Goal: Obtain resource: Download file/media

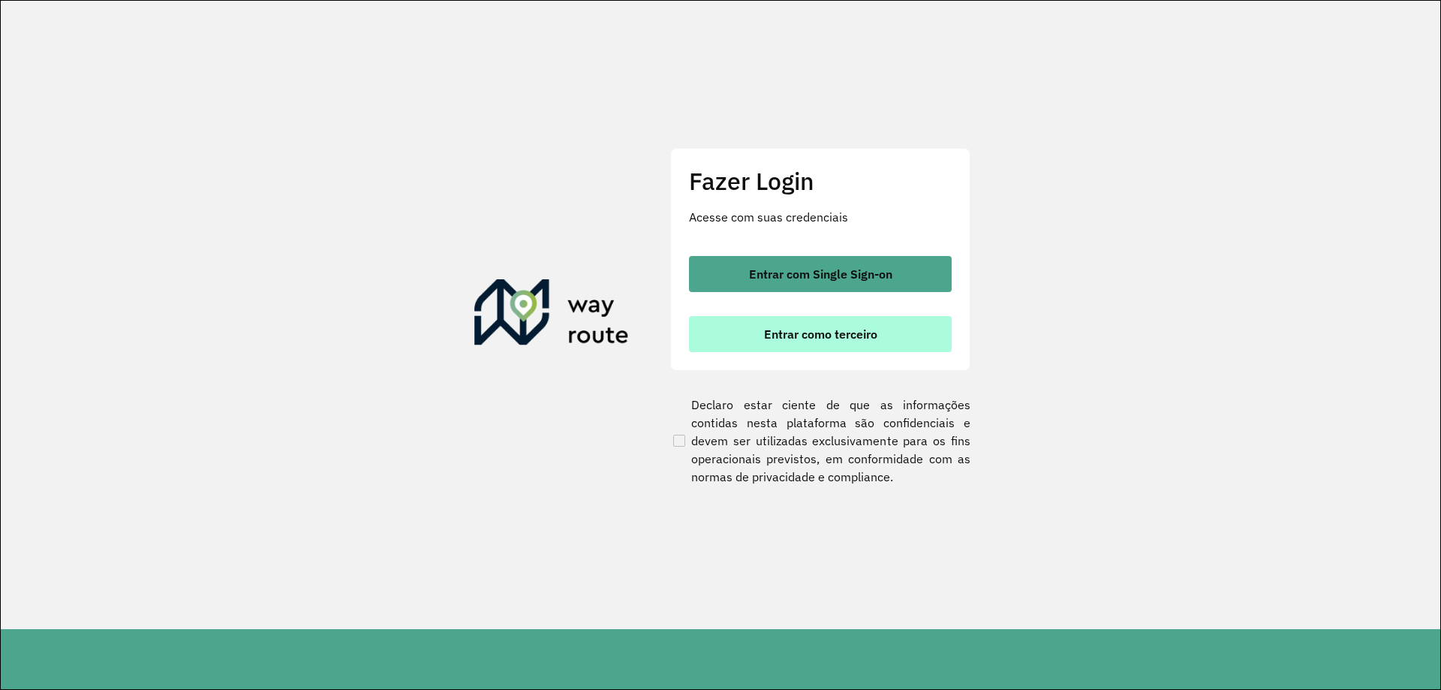
click at [787, 329] on span "Entrar como terceiro" at bounding box center [820, 334] width 113 height 12
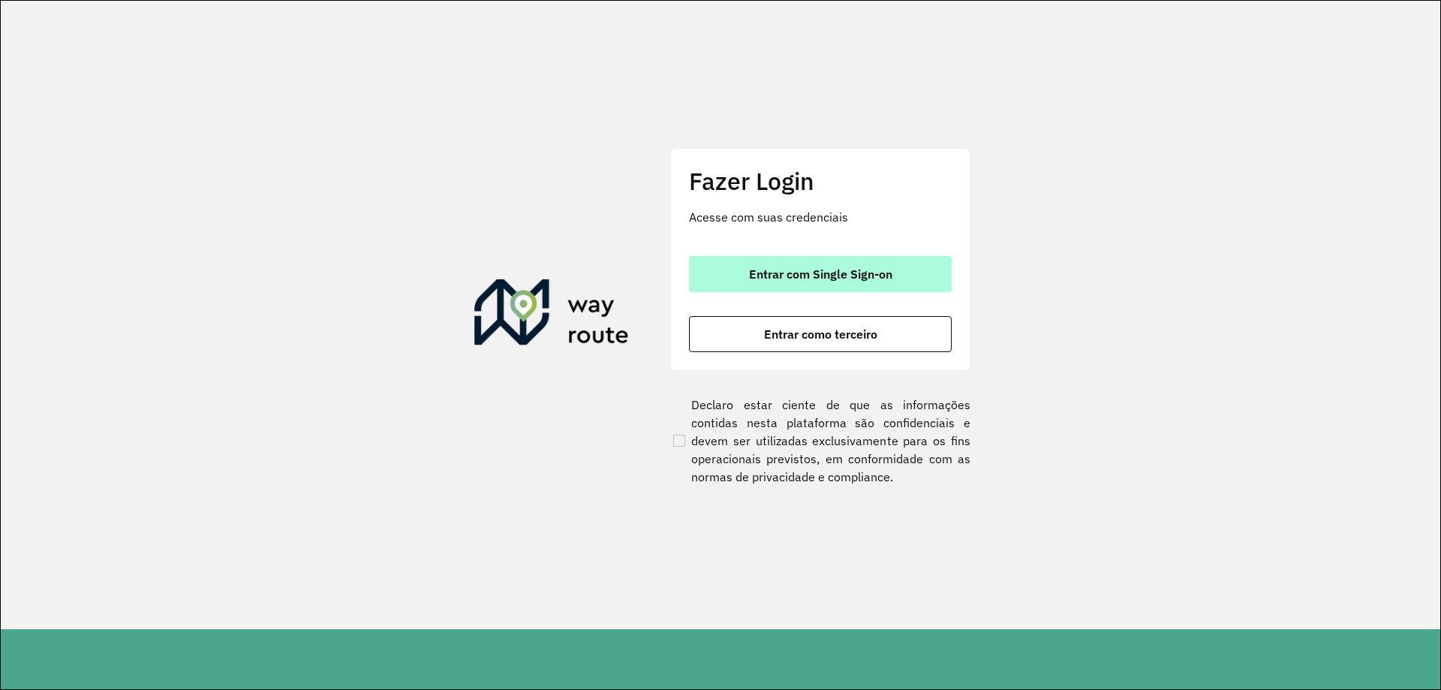
click at [755, 265] on button "Entrar com Single Sign-on" at bounding box center [820, 274] width 263 height 36
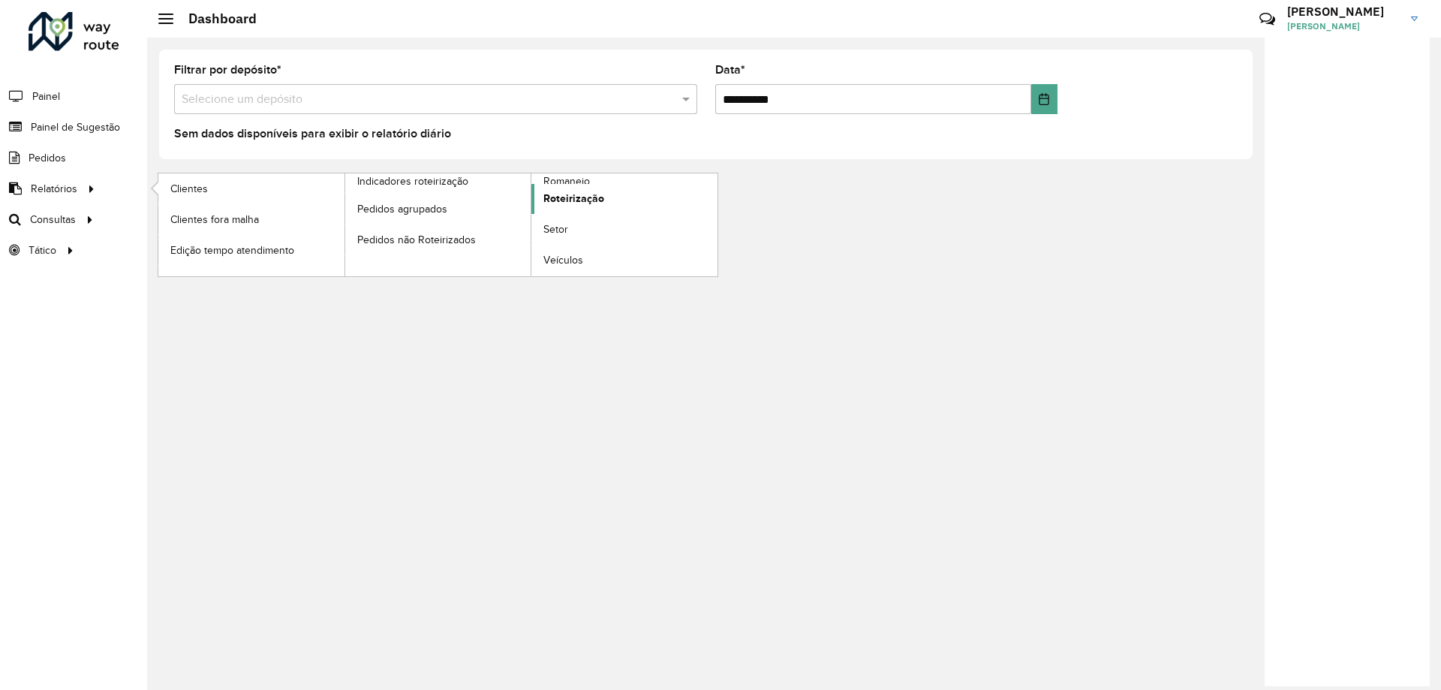
click at [621, 194] on link "Roteirização" at bounding box center [624, 199] width 186 height 30
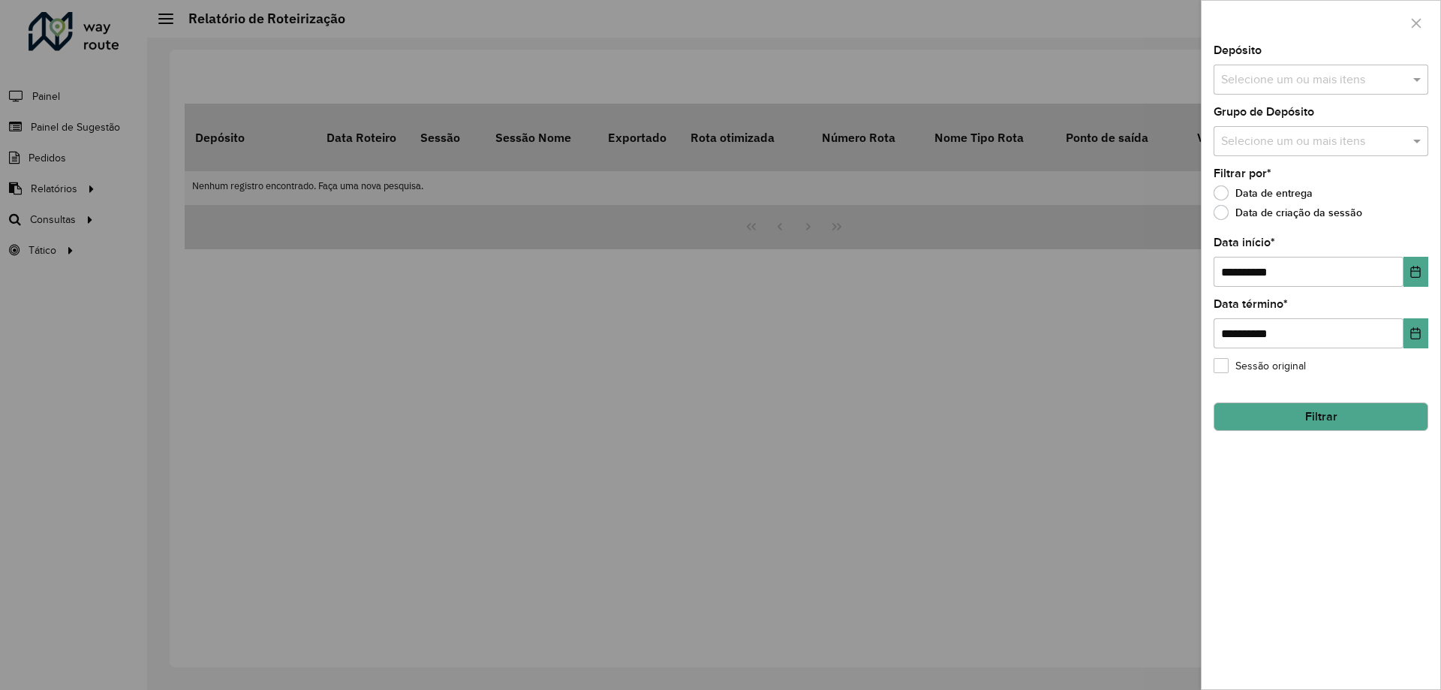
click at [1303, 87] on input "text" at bounding box center [1313, 80] width 192 height 18
click at [1274, 179] on div "CDD Foz do Iguaçu" at bounding box center [1320, 180] width 213 height 26
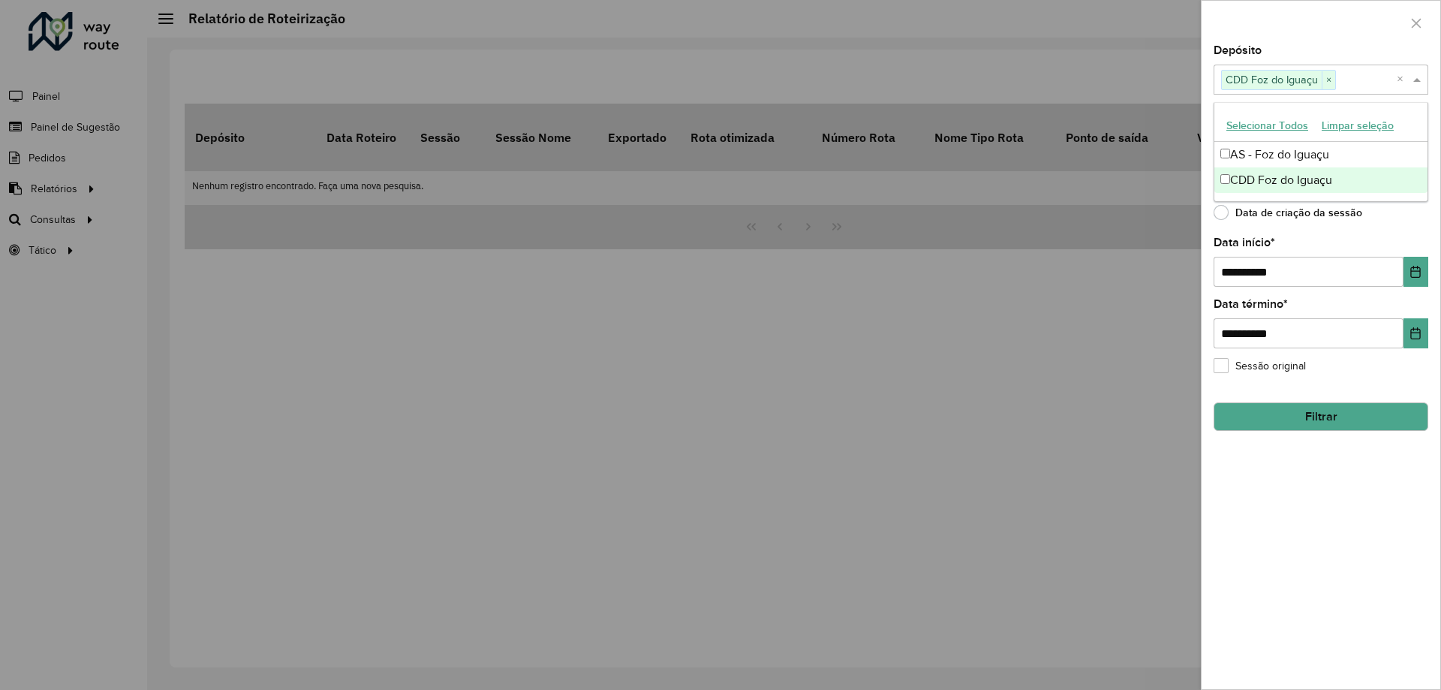
click at [1308, 413] on button "Filtrar" at bounding box center [1321, 416] width 215 height 29
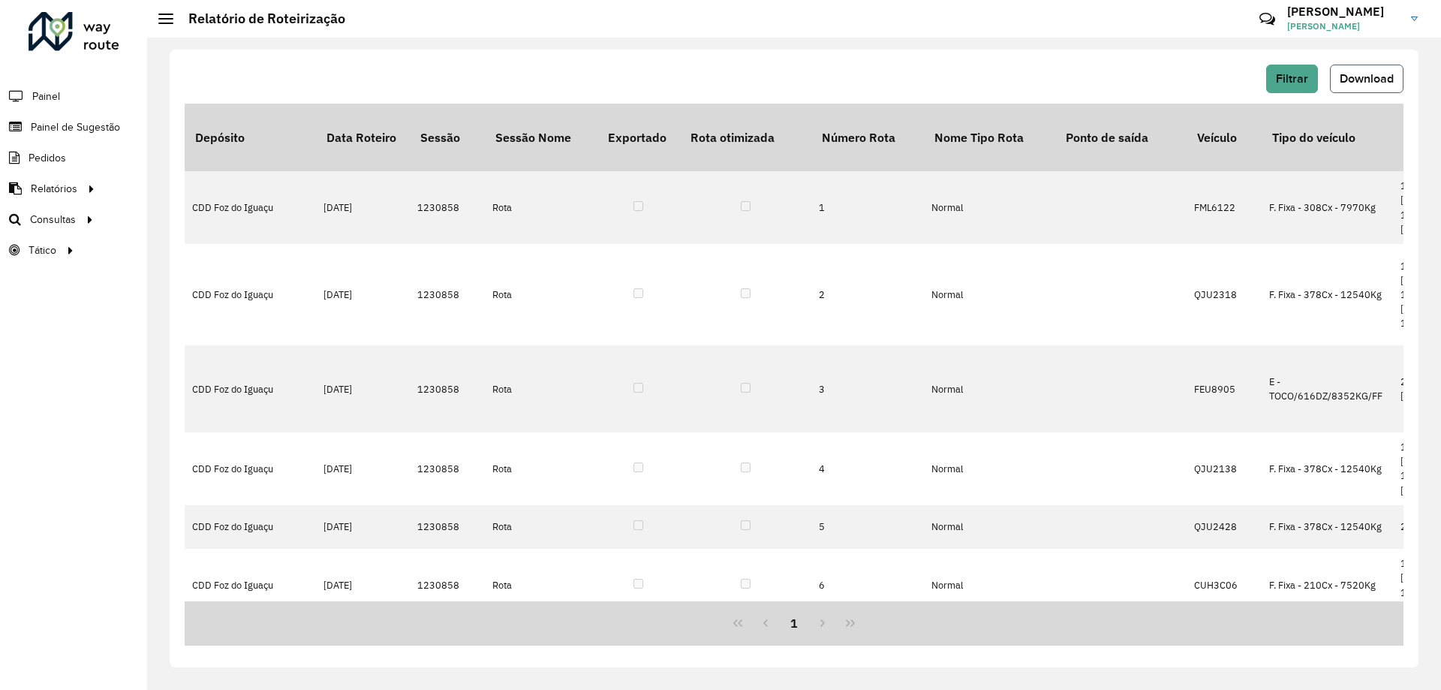
click at [1340, 77] on span "Download" at bounding box center [1367, 78] width 54 height 13
click at [789, 52] on div "Filtrar Download Depósito Data Roteiro Sessão Sessão Nome Exportado Rota otimiz…" at bounding box center [794, 359] width 1249 height 618
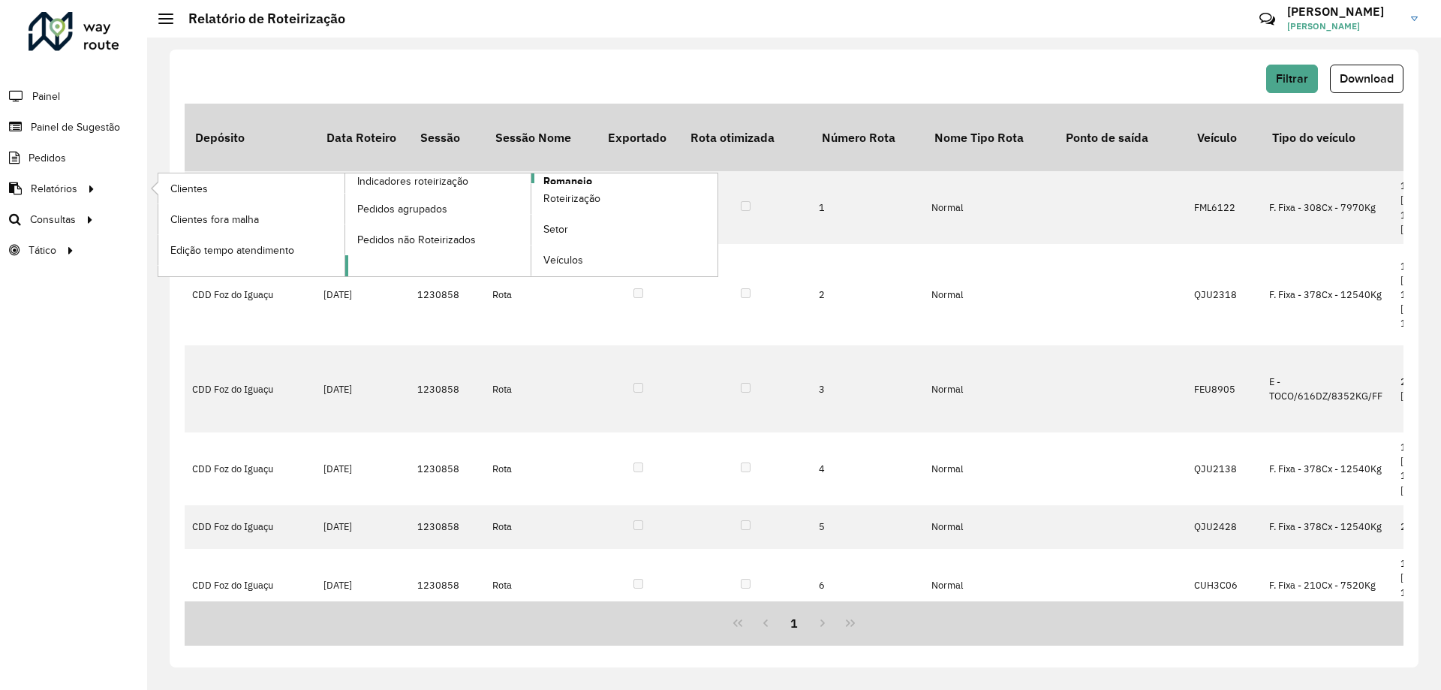
click at [594, 182] on link "Romaneio" at bounding box center [531, 224] width 373 height 103
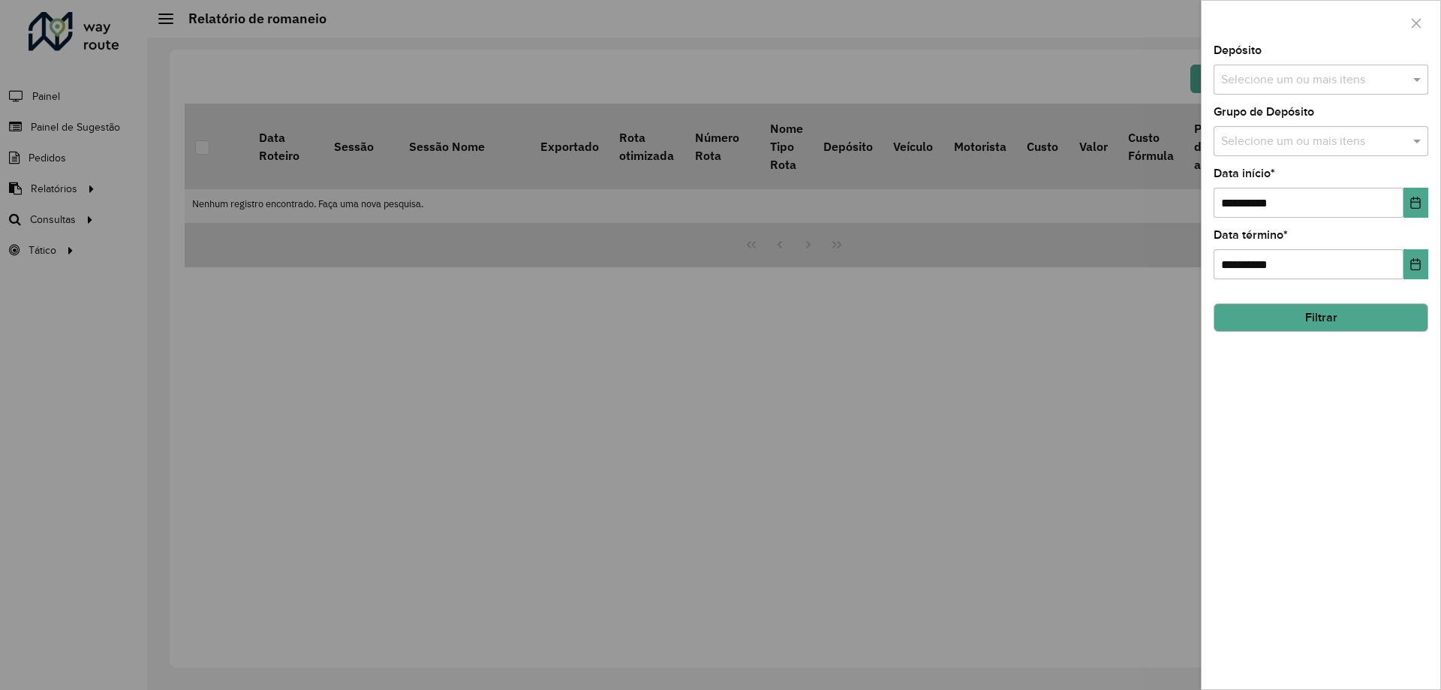
click at [1353, 82] on input "text" at bounding box center [1313, 80] width 192 height 18
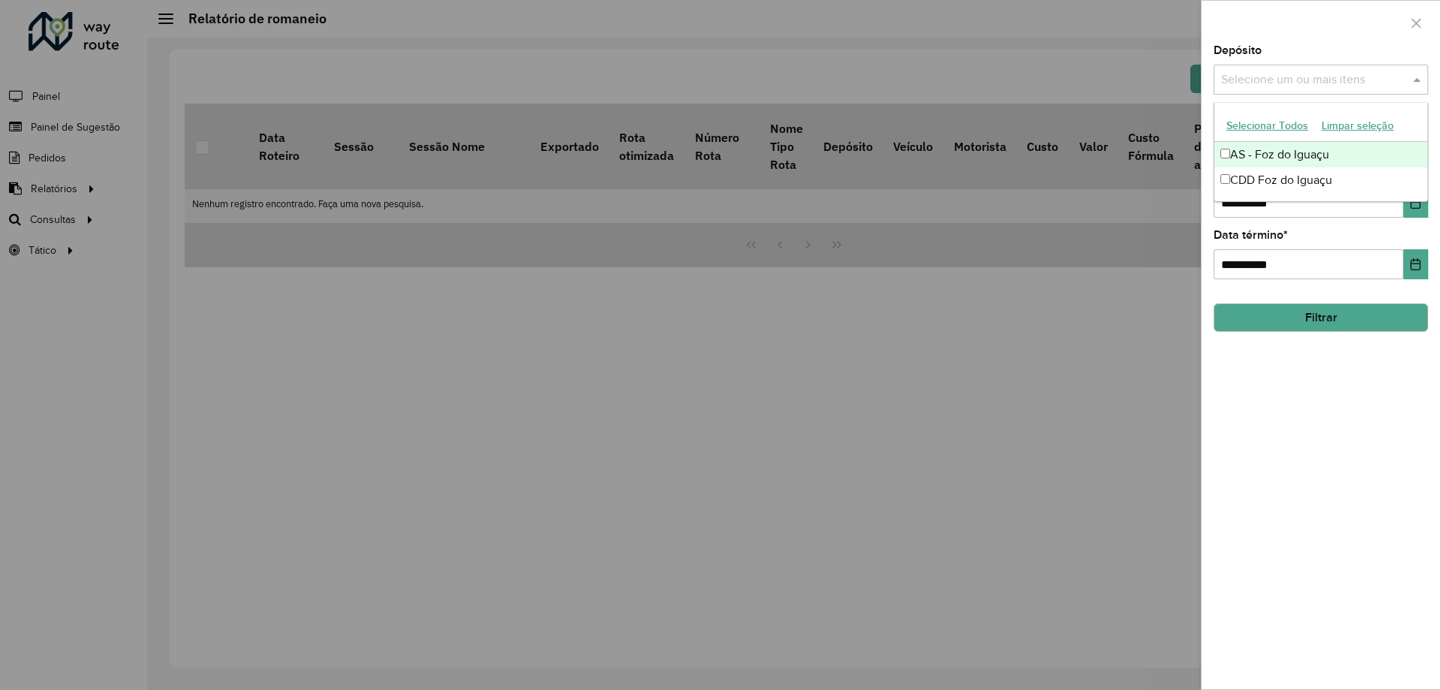
click at [1268, 164] on div "AS - Foz do Iguaçu" at bounding box center [1320, 155] width 213 height 26
click at [1314, 83] on span "AS - Foz do Iguaçu" at bounding box center [1270, 80] width 96 height 18
click at [1324, 86] on span "×" at bounding box center [1325, 80] width 14 height 18
click at [1285, 176] on div "CDD Foz do Iguaçu" at bounding box center [1320, 180] width 213 height 26
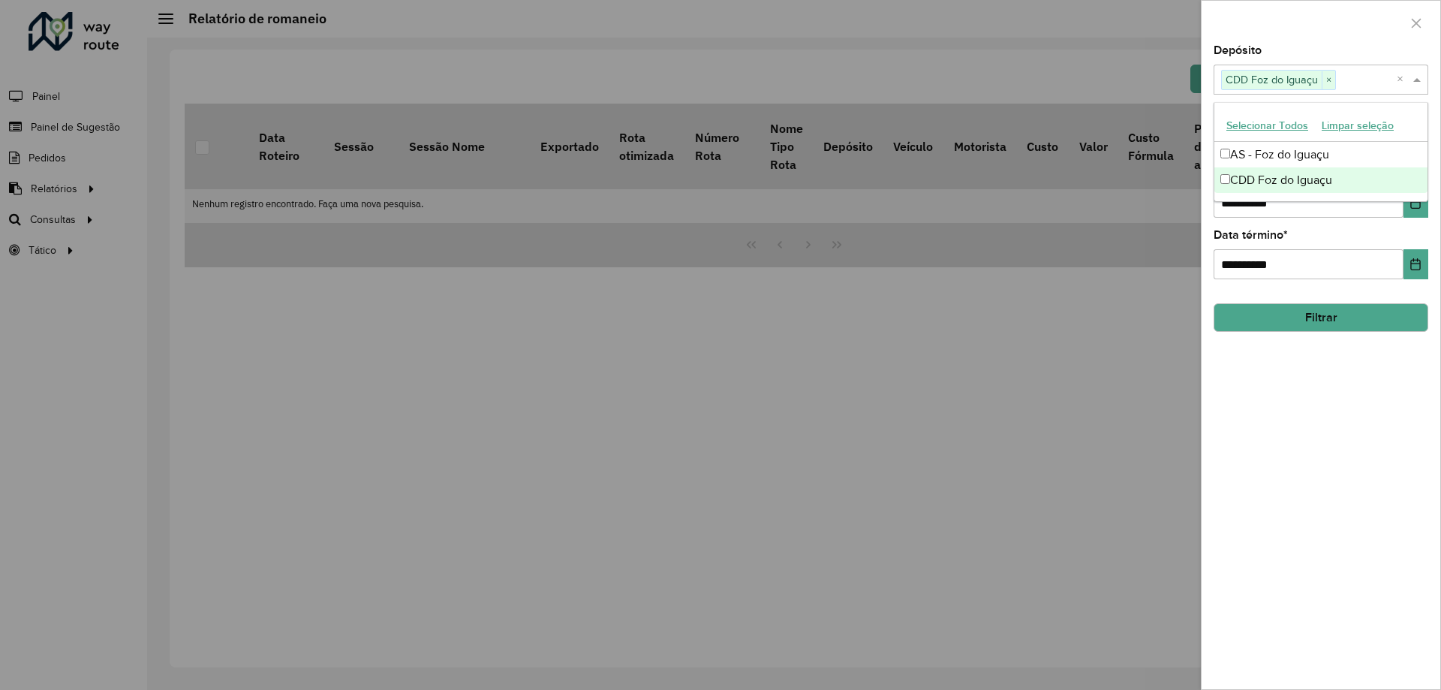
click at [1299, 321] on button "Filtrar" at bounding box center [1321, 317] width 215 height 29
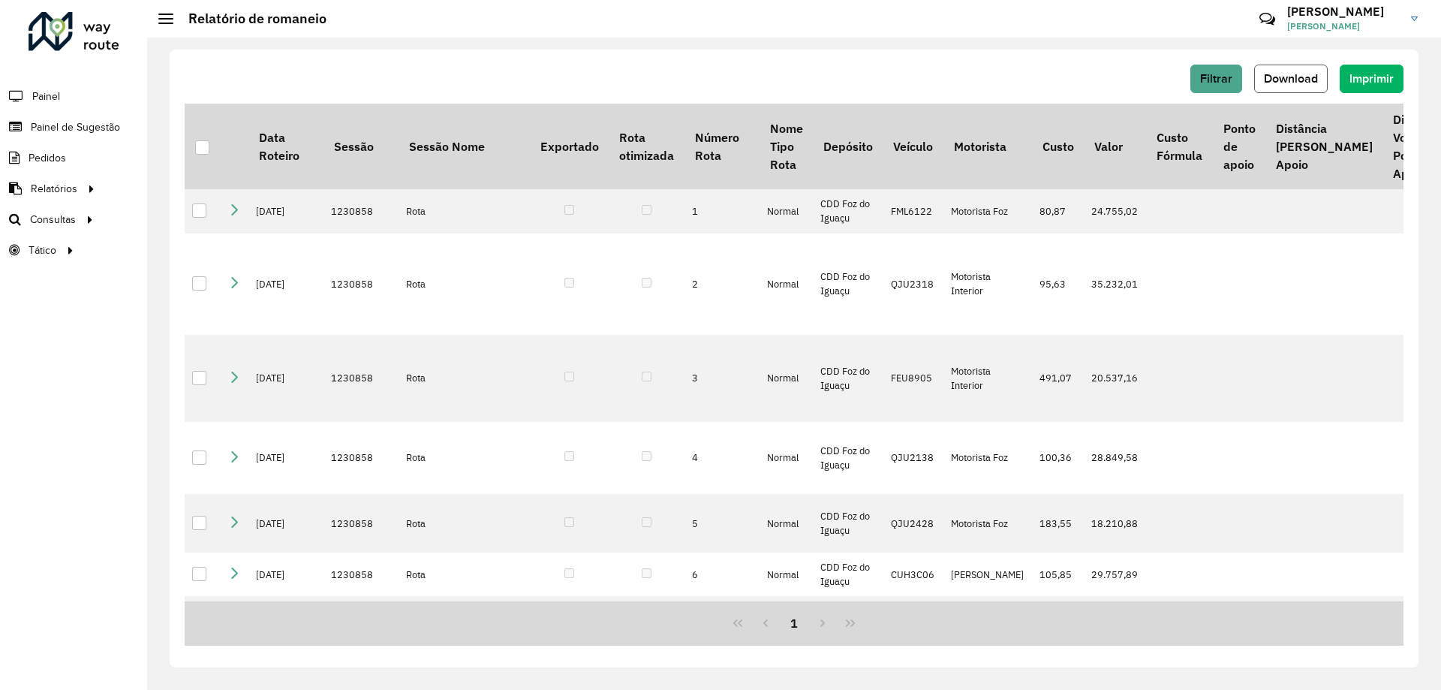
click at [1267, 86] on button "Download" at bounding box center [1291, 79] width 74 height 29
